Goal: Task Accomplishment & Management: Manage account settings

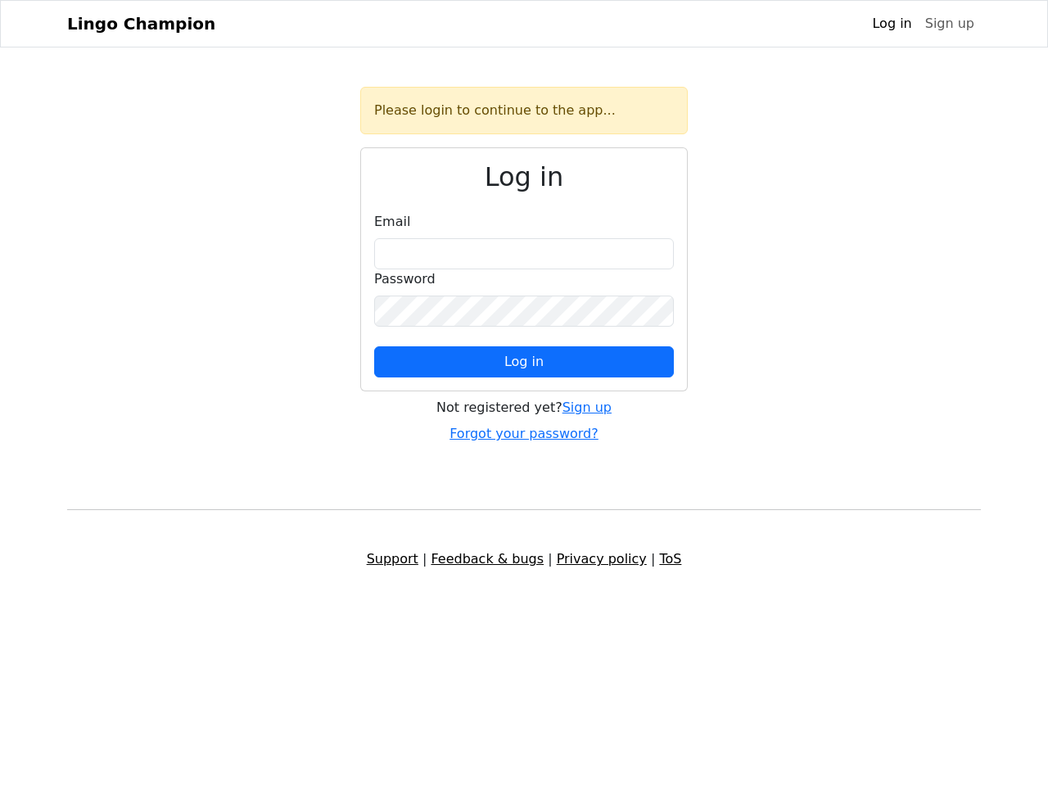
click at [524, 362] on span "Log in" at bounding box center [523, 362] width 39 height 16
